Goal: Find specific page/section: Find specific page/section

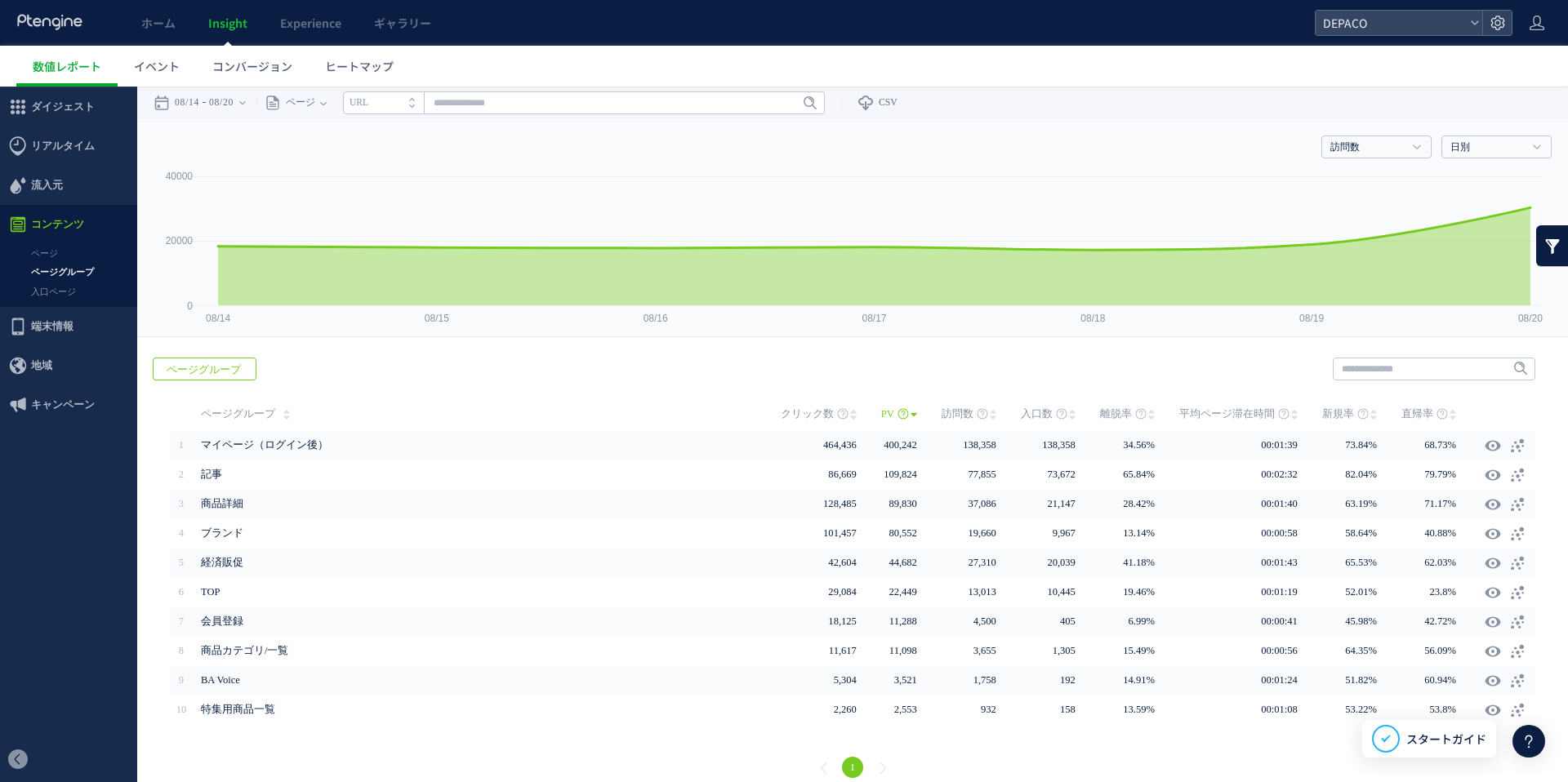
click at [226, 20] on span "Insight" at bounding box center [227, 23] width 39 height 16
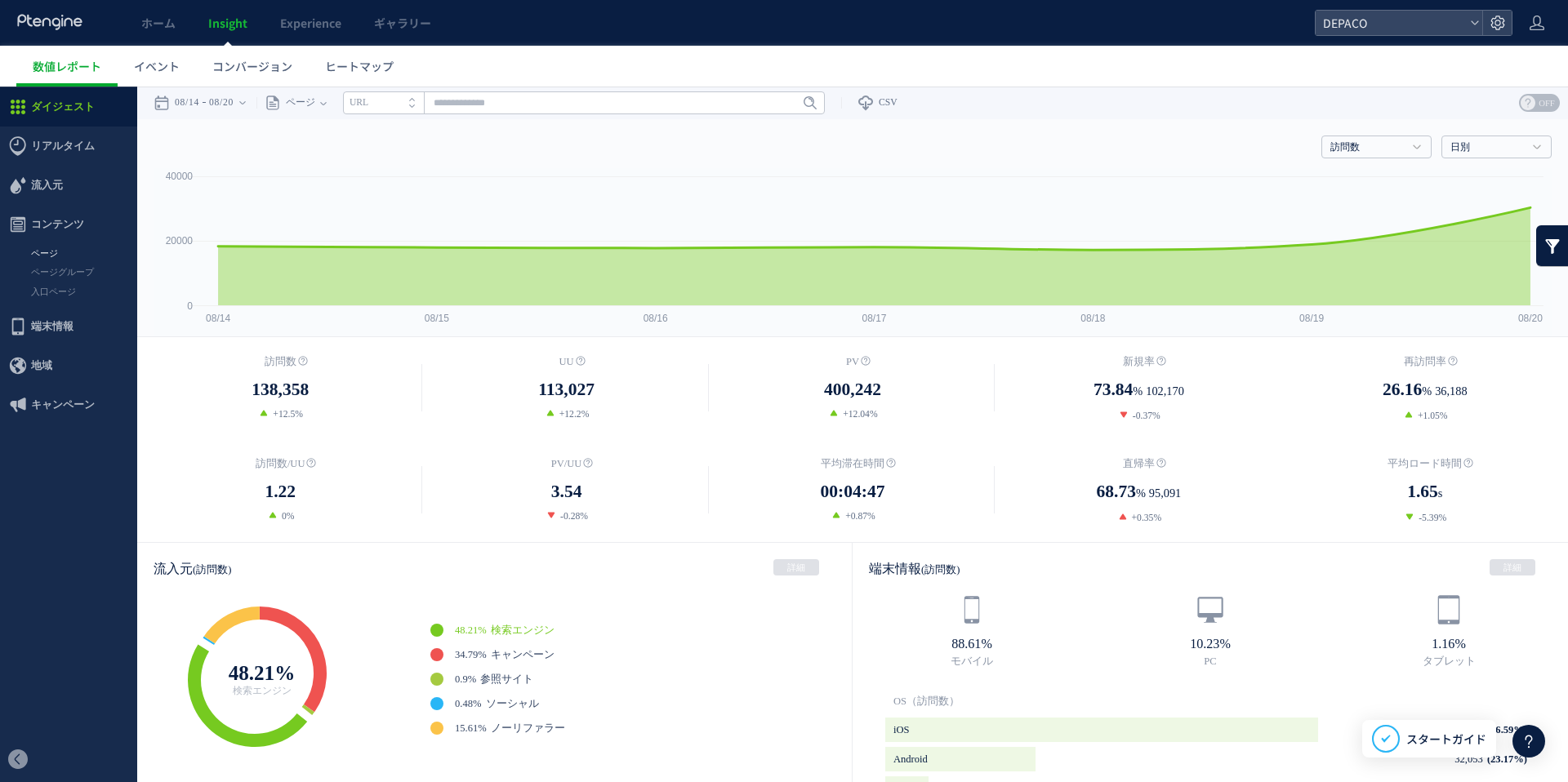
click at [52, 255] on link "ページ" at bounding box center [68, 254] width 137 height 19
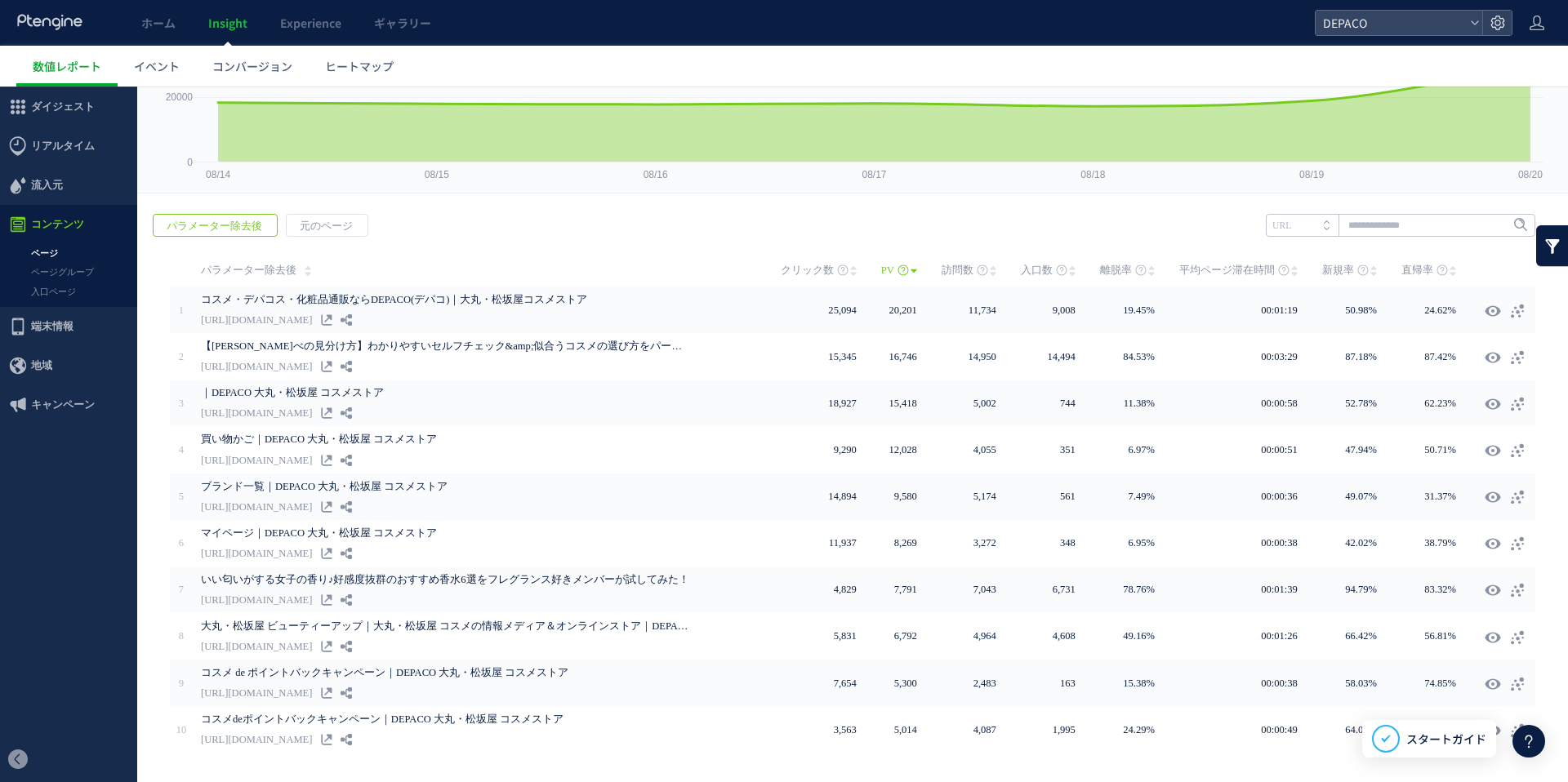
scroll to position [184, 0]
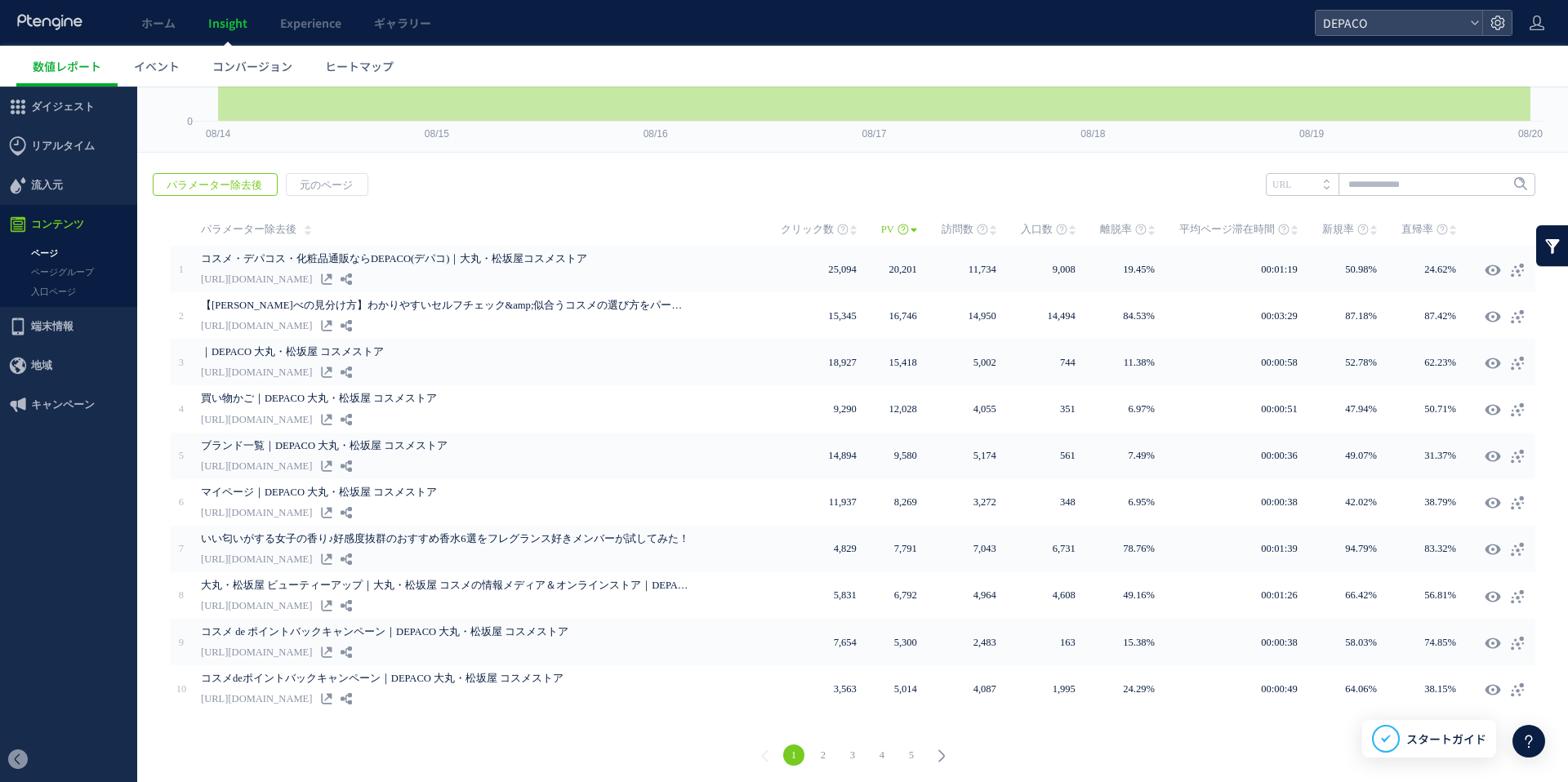
click at [822, 749] on link "2" at bounding box center [823, 755] width 22 height 22
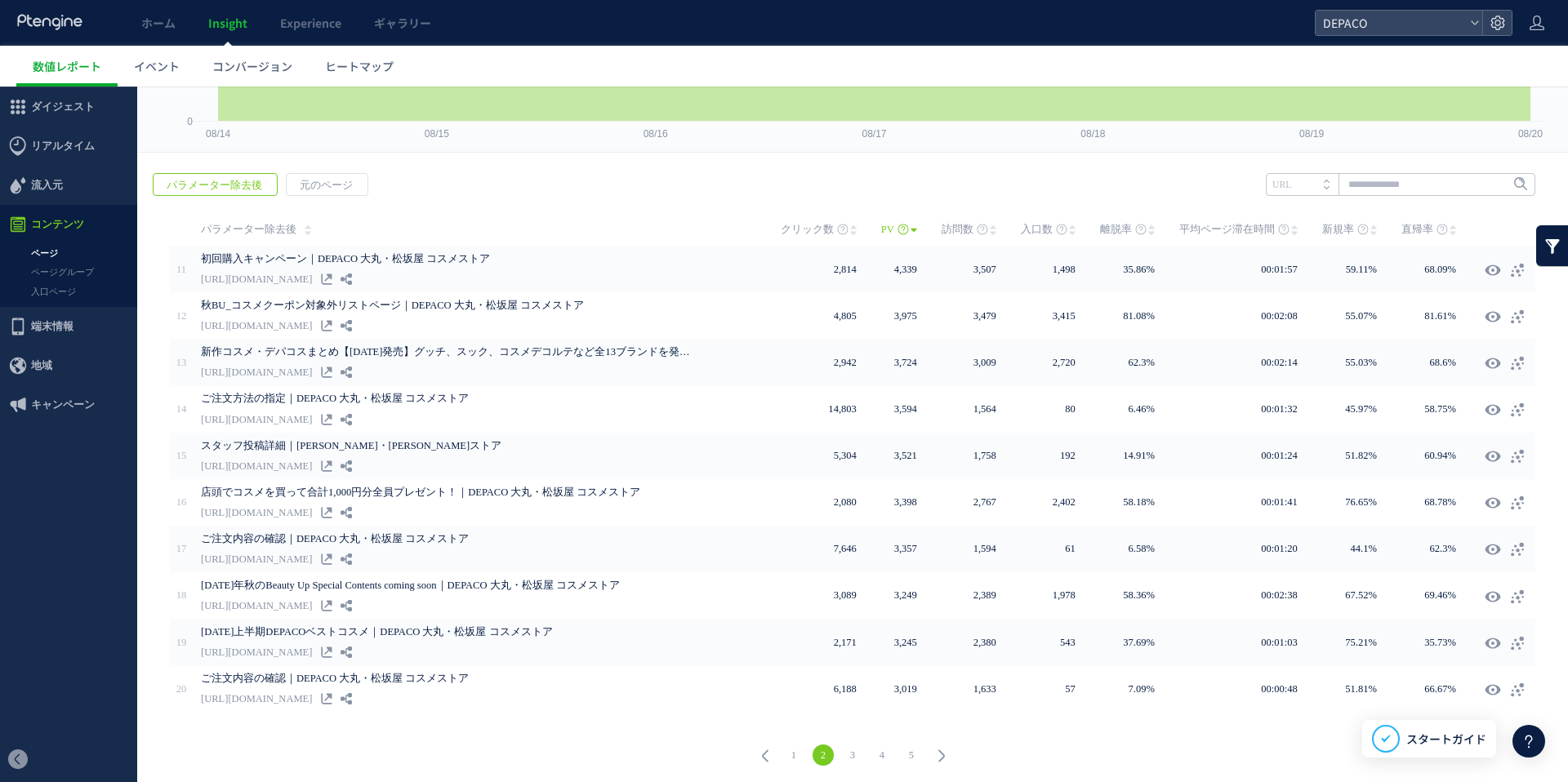
click at [853, 750] on link "3" at bounding box center [852, 755] width 22 height 22
